Goal: Transaction & Acquisition: Purchase product/service

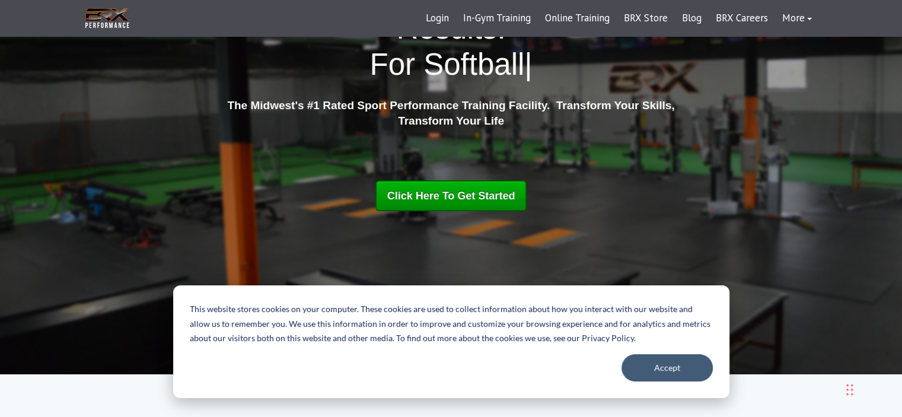
scroll to position [119, 0]
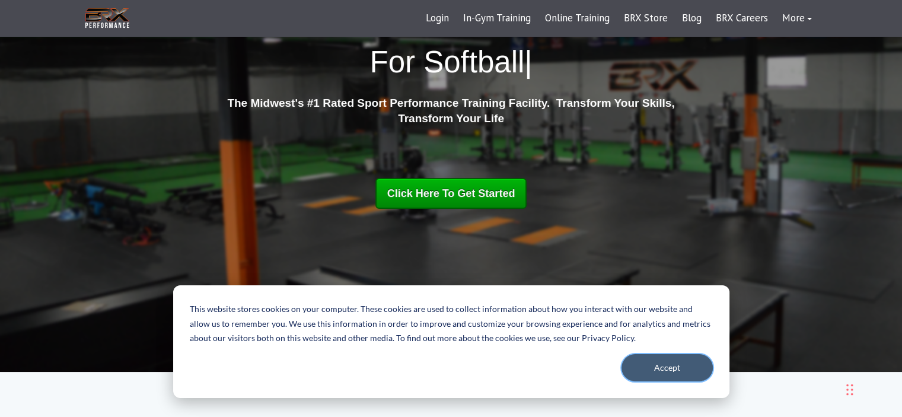
click at [694, 373] on button "Accept" at bounding box center [667, 367] width 91 height 27
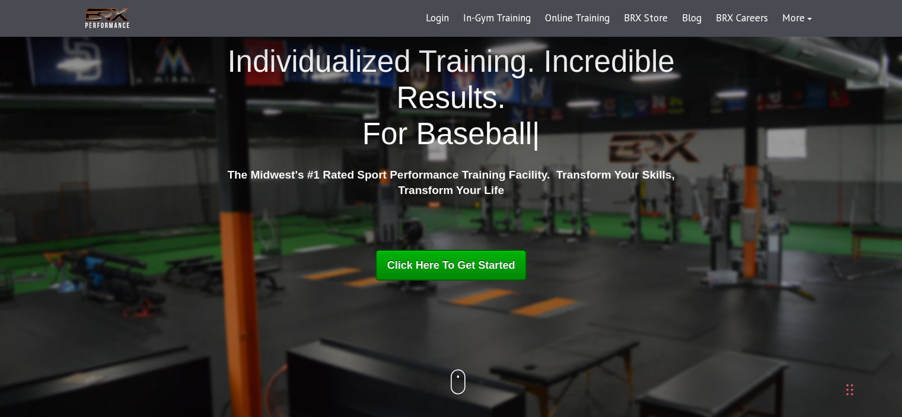
scroll to position [0, 0]
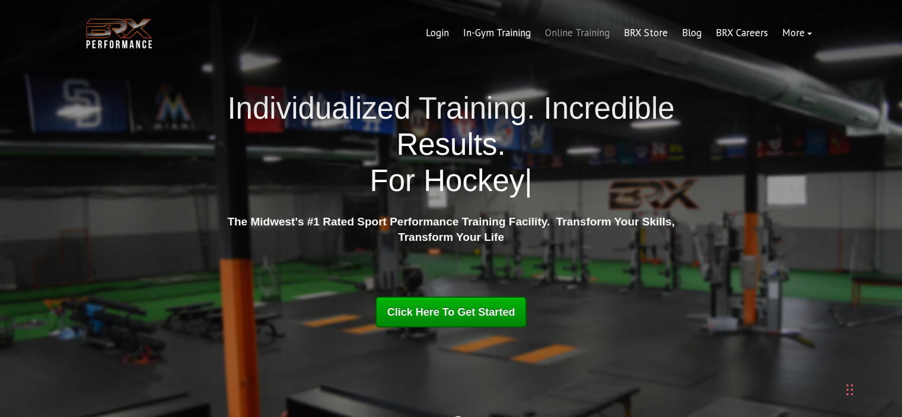
click at [588, 33] on link "Online Training" at bounding box center [577, 33] width 79 height 28
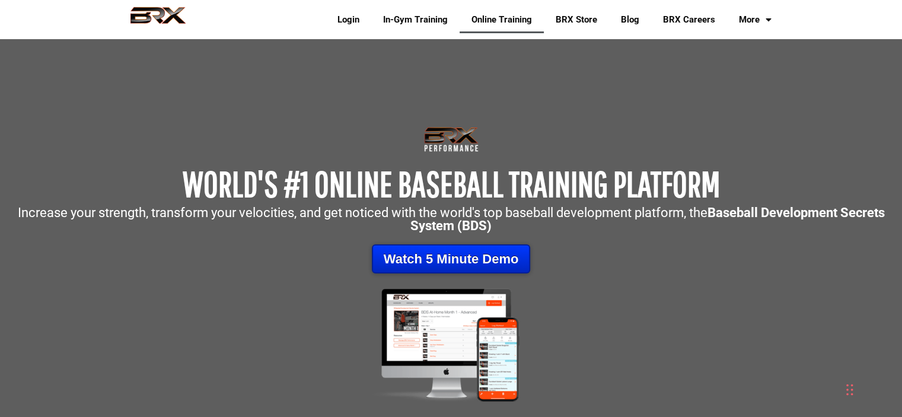
click at [451, 258] on link "Watch 5 Minute Demo" at bounding box center [451, 258] width 159 height 29
click at [432, 266] on link "Watch 5 Minute Demo" at bounding box center [451, 258] width 159 height 29
click at [444, 253] on link "Watch 5 Minute Demo" at bounding box center [451, 258] width 159 height 29
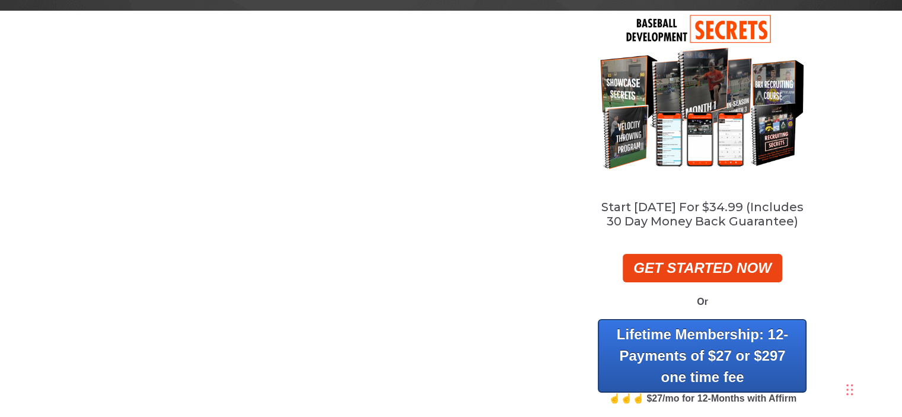
scroll to position [119, 0]
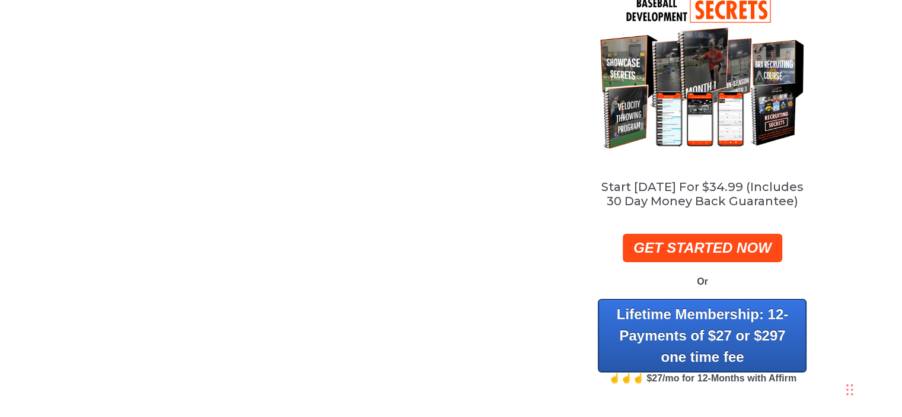
click at [716, 250] on strong "GET STARTED NOW" at bounding box center [703, 248] width 138 height 16
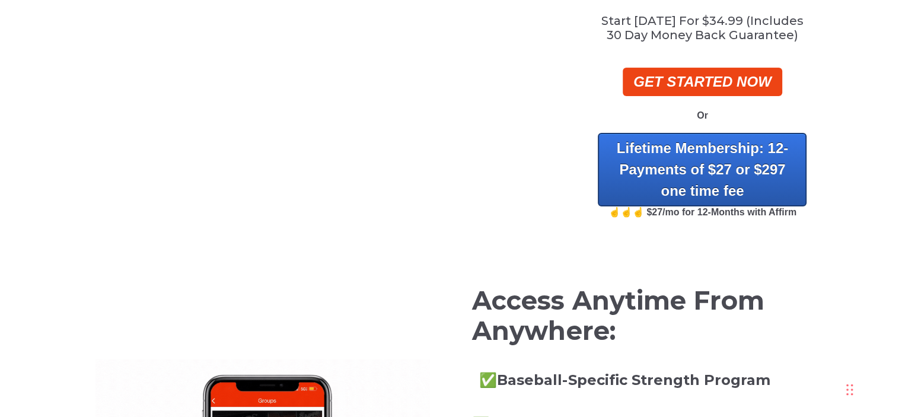
scroll to position [297, 0]
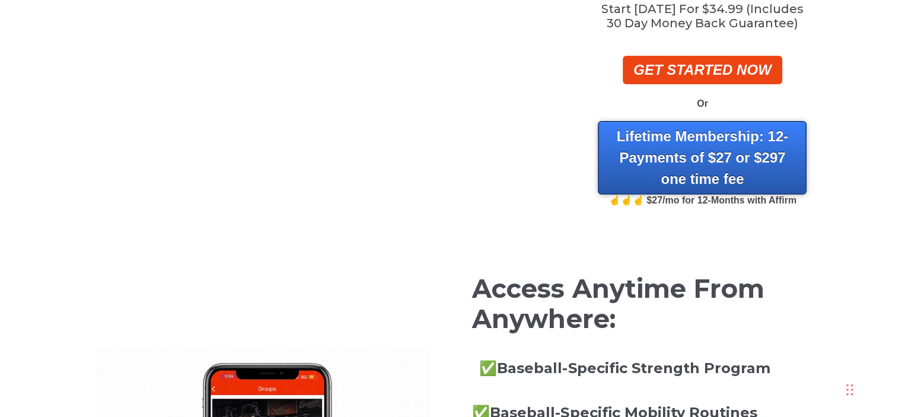
click at [707, 159] on strong "Lifetime Membership: 12-Payments of $27 or $297 one time fee" at bounding box center [702, 157] width 171 height 59
